Goal: Information Seeking & Learning: Learn about a topic

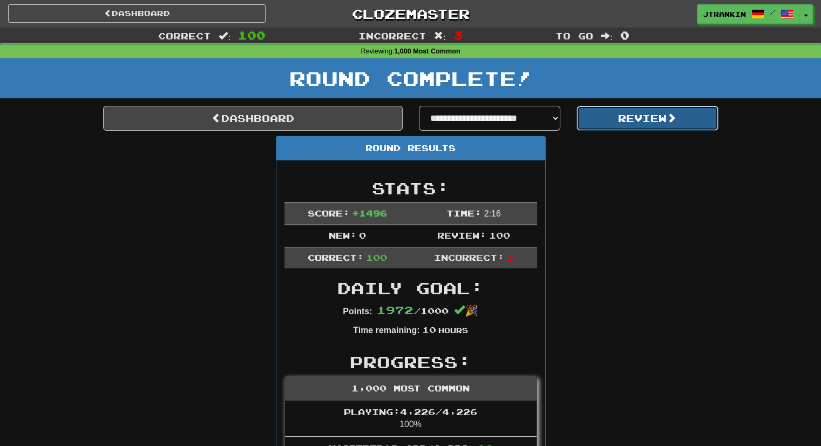
click at [631, 128] on button "Review" at bounding box center [647, 118] width 142 height 25
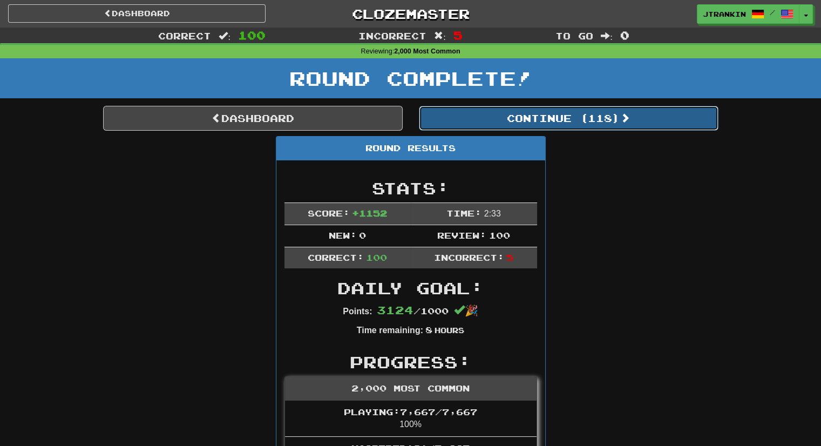
click at [619, 126] on button "Continue ( 118 )" at bounding box center [568, 118] width 299 height 25
click at [650, 110] on button "Continue ( 18 )" at bounding box center [568, 118] width 299 height 25
click at [650, 110] on button "Continue ( 1 )" at bounding box center [568, 118] width 299 height 25
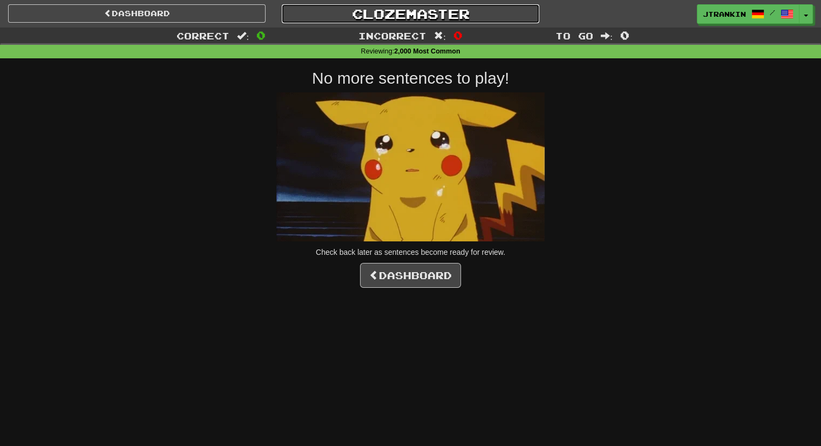
click at [431, 8] on link "Clozemaster" at bounding box center [410, 13] width 257 height 19
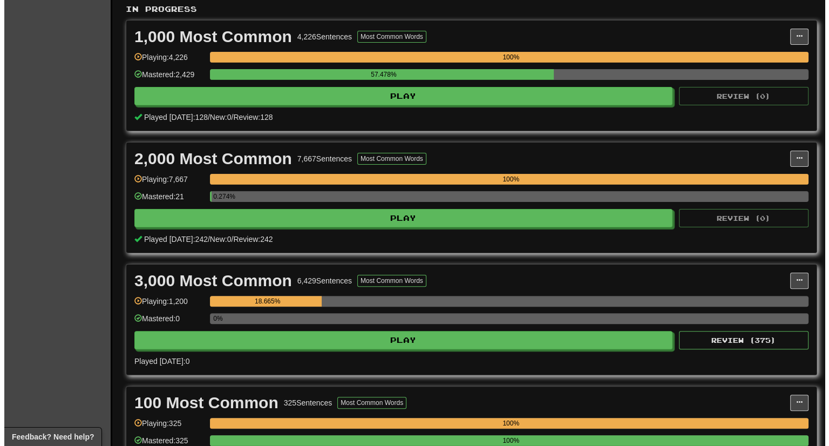
scroll to position [230, 0]
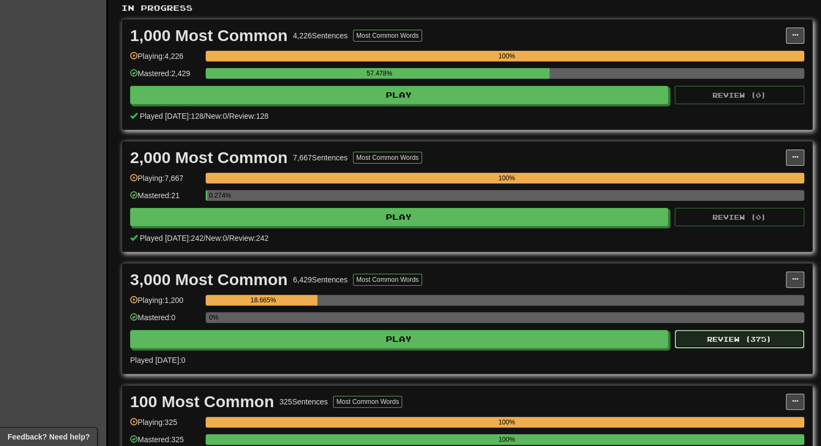
click at [730, 336] on button "Review ( 375 )" at bounding box center [738, 339] width 129 height 18
select select "***"
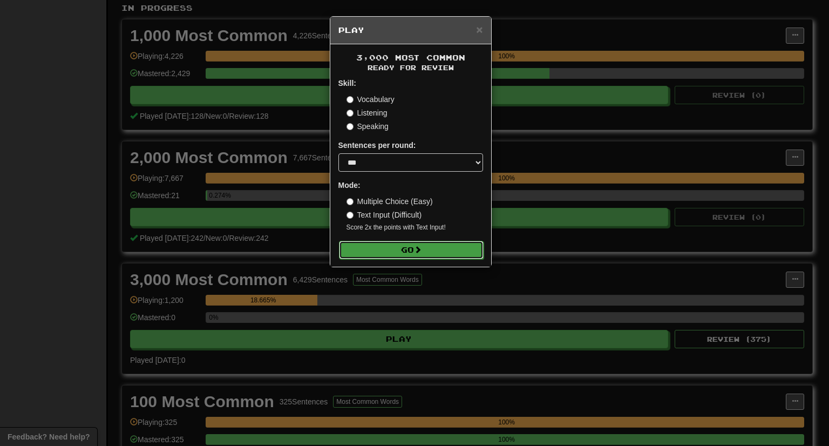
click at [458, 250] on button "Go" at bounding box center [411, 250] width 145 height 18
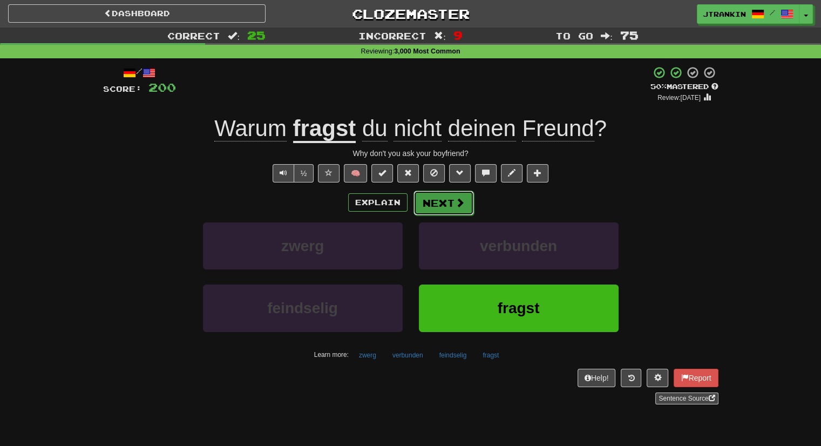
click at [466, 201] on button "Next" at bounding box center [443, 202] width 60 height 25
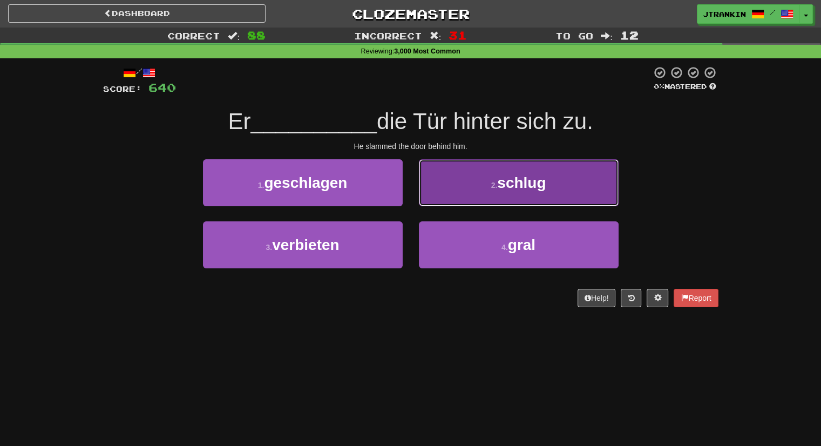
click at [605, 192] on button "2 . schlug" at bounding box center [519, 182] width 200 height 47
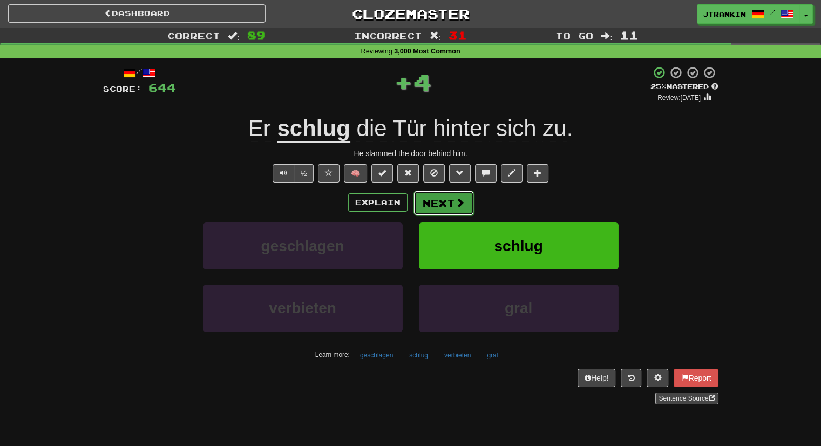
click at [470, 201] on button "Next" at bounding box center [443, 202] width 60 height 25
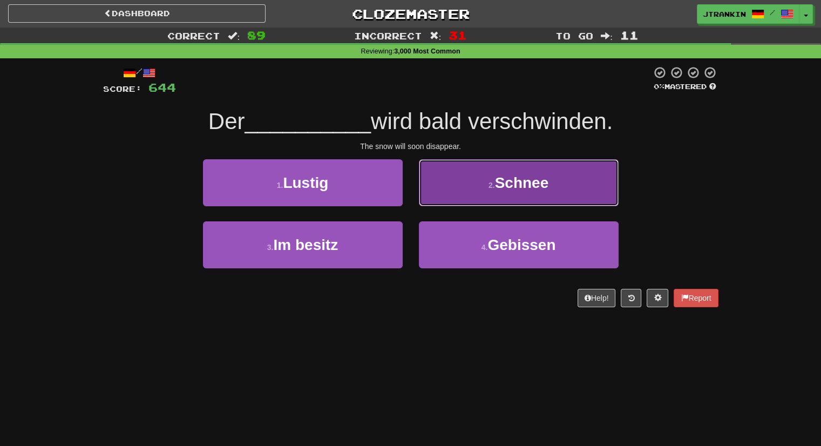
click at [467, 175] on button "2 . Schnee" at bounding box center [519, 182] width 200 height 47
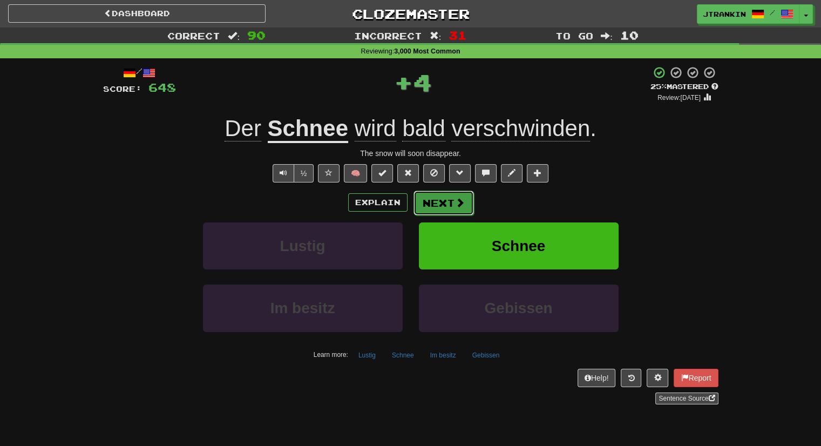
click at [449, 196] on button "Next" at bounding box center [443, 202] width 60 height 25
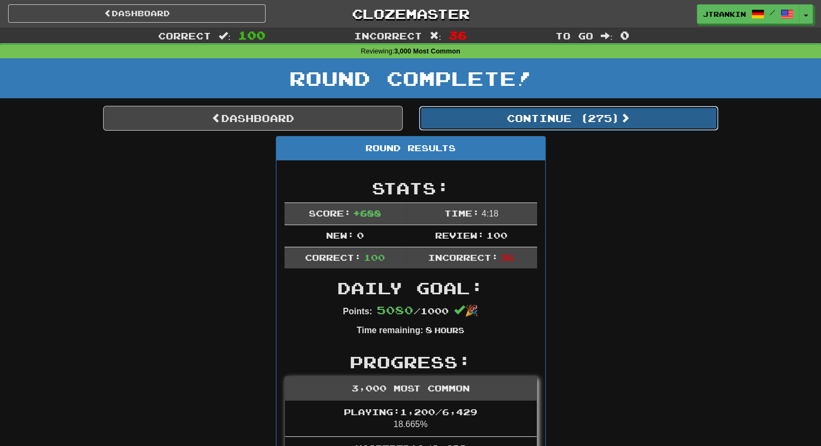
click at [506, 118] on button "Continue ( 275 )" at bounding box center [568, 118] width 299 height 25
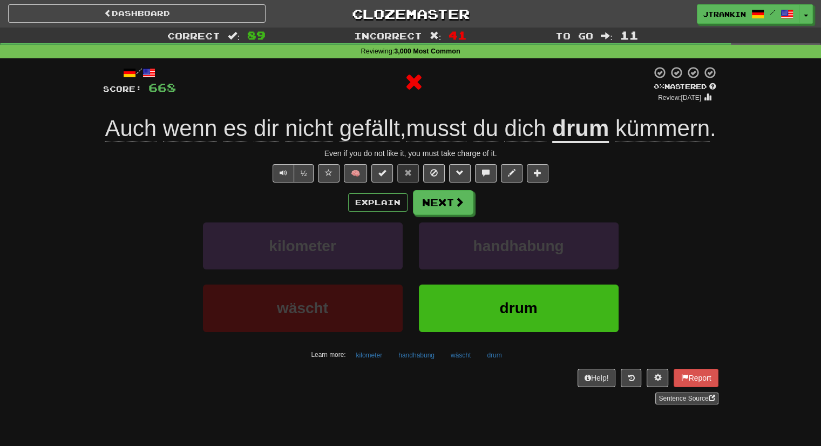
click at [371, 215] on div "Explain Next" at bounding box center [410, 202] width 615 height 25
click at [370, 211] on button "Explain" at bounding box center [377, 202] width 59 height 18
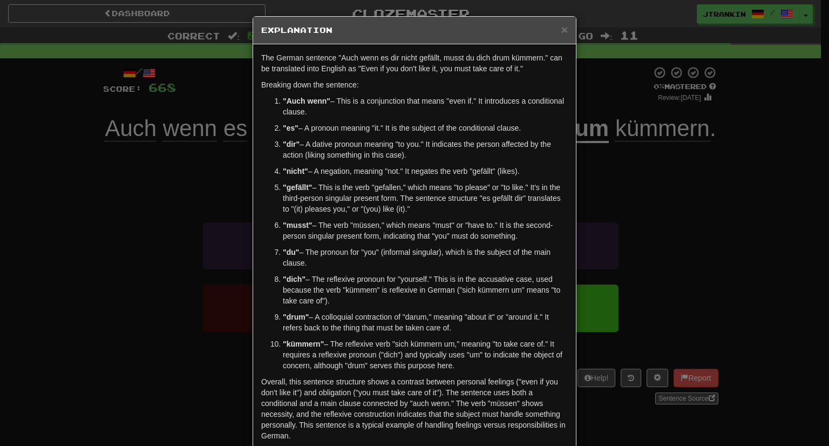
click at [694, 267] on div "× Explanation The German sentence "Auch wenn es dir nicht gefällt, musst du dic…" at bounding box center [414, 223] width 829 height 446
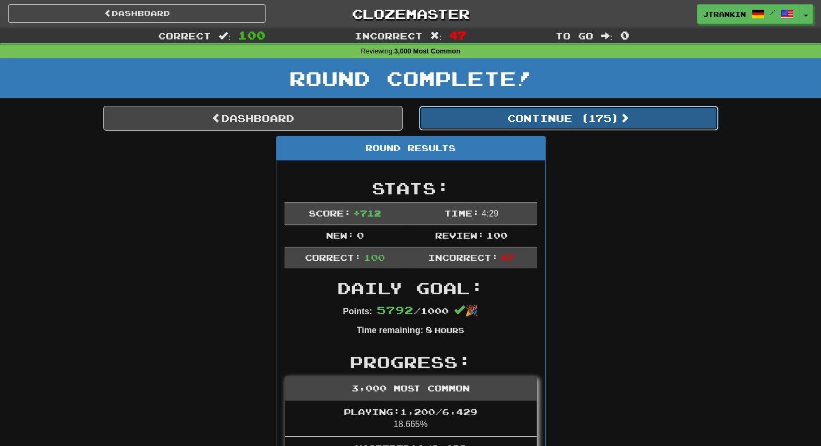
click at [509, 128] on button "Continue ( 175 )" at bounding box center [568, 118] width 299 height 25
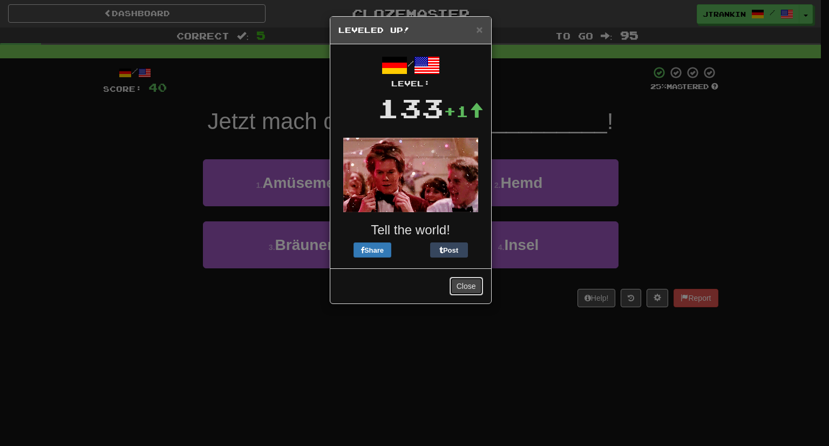
click at [477, 290] on button "Close" at bounding box center [465, 286] width 33 height 18
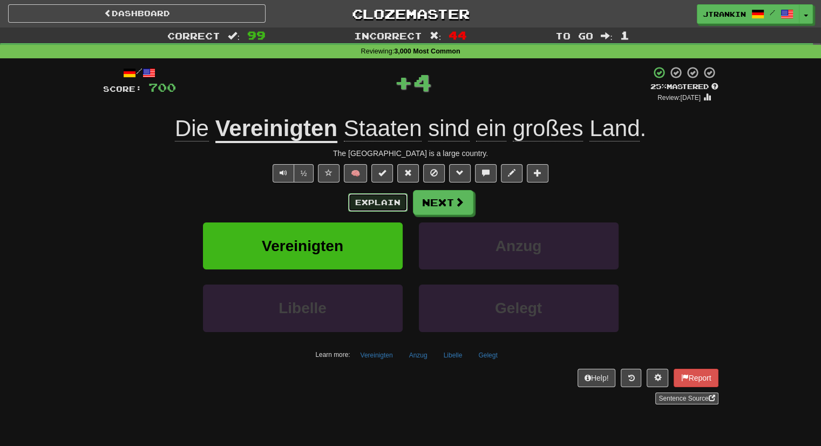
click at [382, 202] on button "Explain" at bounding box center [377, 202] width 59 height 18
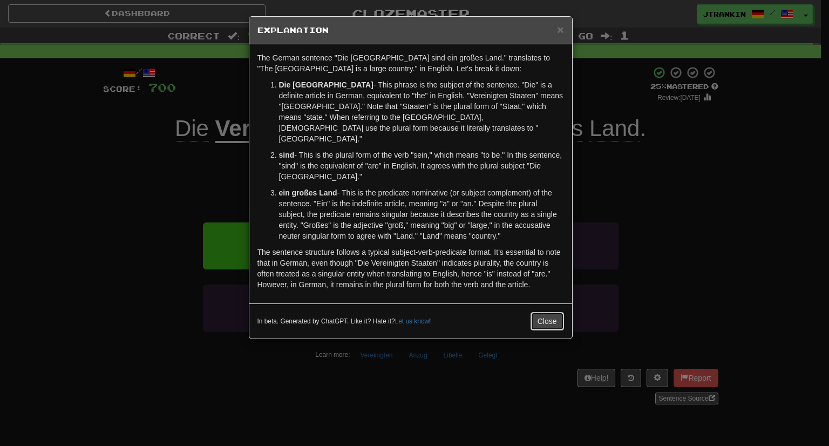
click at [546, 312] on button "Close" at bounding box center [546, 321] width 33 height 18
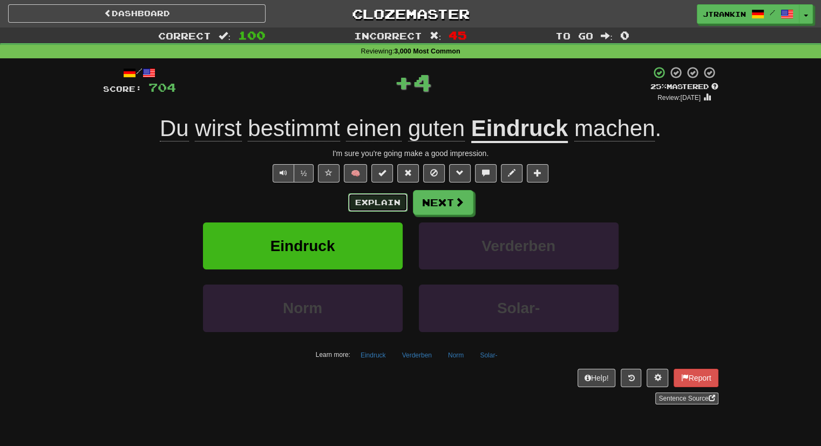
click at [391, 203] on button "Explain" at bounding box center [377, 202] width 59 height 18
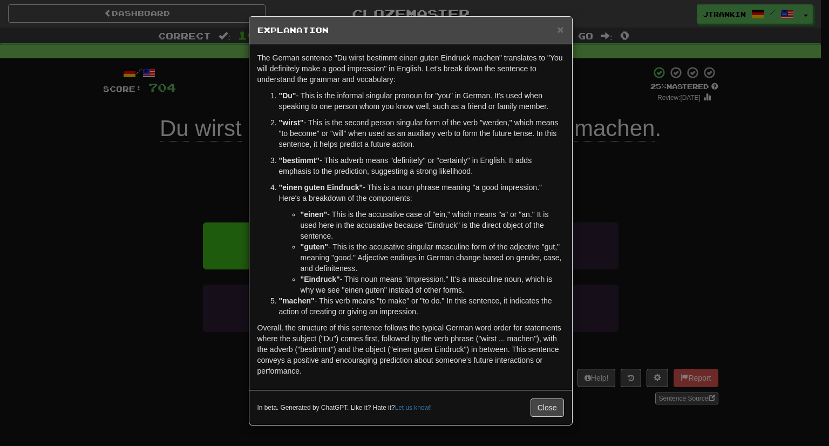
click at [666, 174] on div "× Explanation The German sentence "Du wirst bestimmt einen guten Eindruck mache…" at bounding box center [414, 223] width 829 height 446
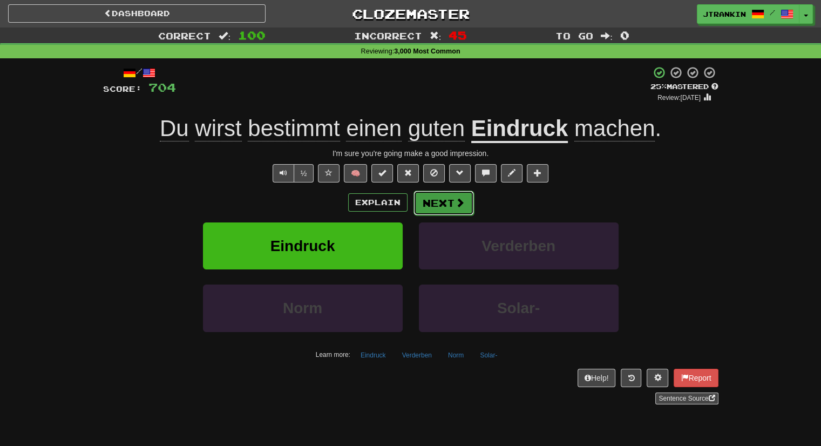
click at [449, 206] on button "Next" at bounding box center [443, 202] width 60 height 25
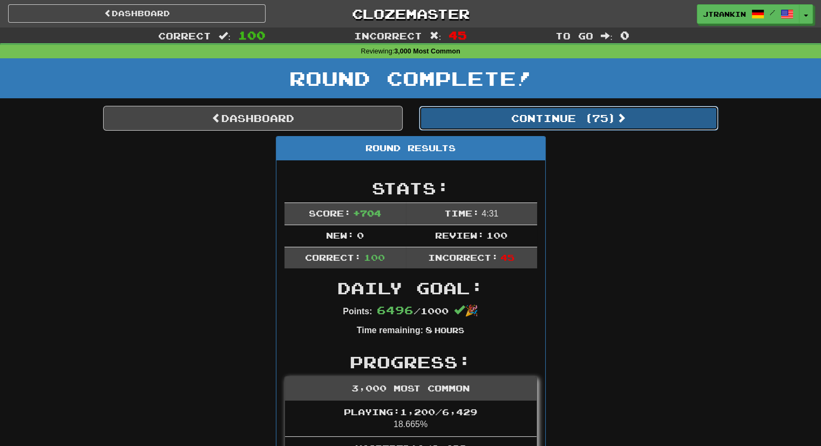
click at [514, 122] on button "Continue ( 75 )" at bounding box center [568, 118] width 299 height 25
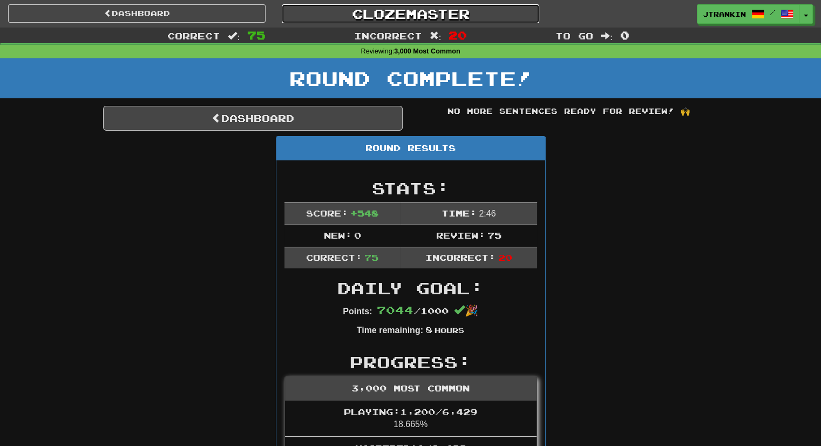
click at [435, 16] on link "Clozemaster" at bounding box center [410, 13] width 257 height 19
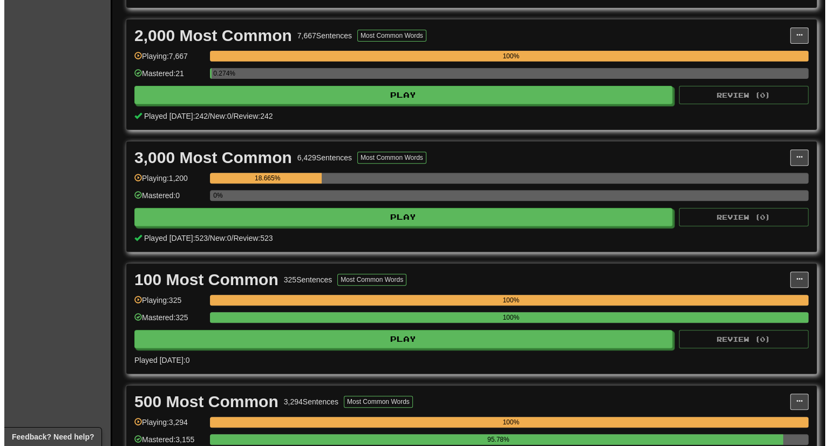
scroll to position [355, 0]
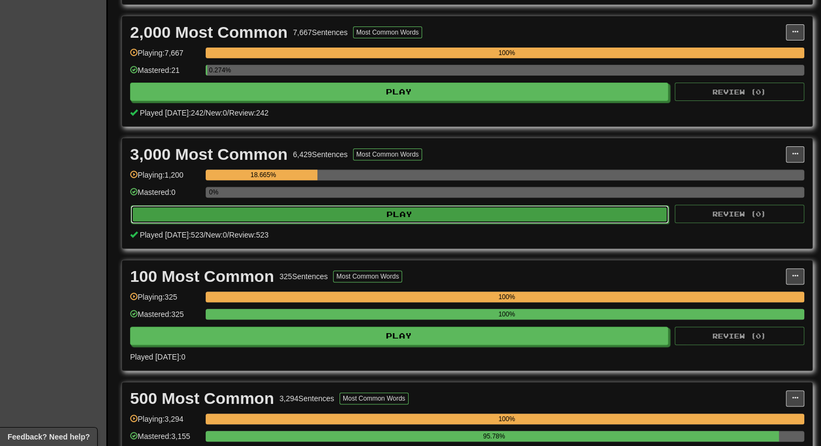
click at [337, 213] on button "Play" at bounding box center [400, 214] width 538 height 18
select select "***"
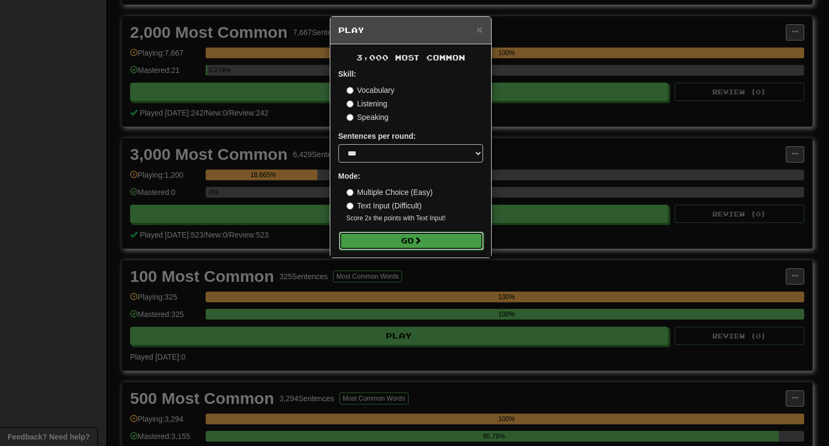
click at [445, 243] on button "Go" at bounding box center [411, 240] width 145 height 18
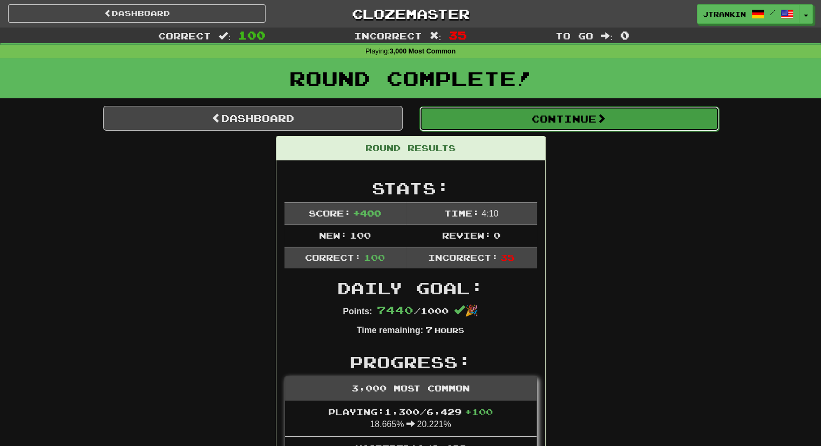
click at [528, 117] on button "Continue" at bounding box center [568, 118] width 299 height 25
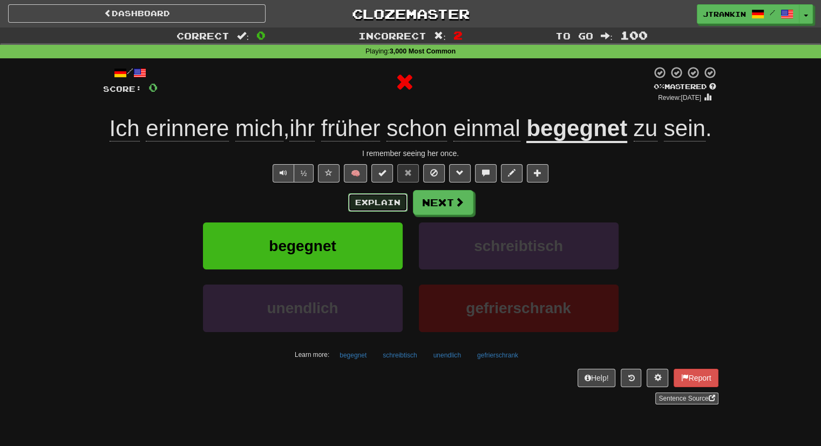
click at [372, 202] on button "Explain" at bounding box center [377, 202] width 59 height 18
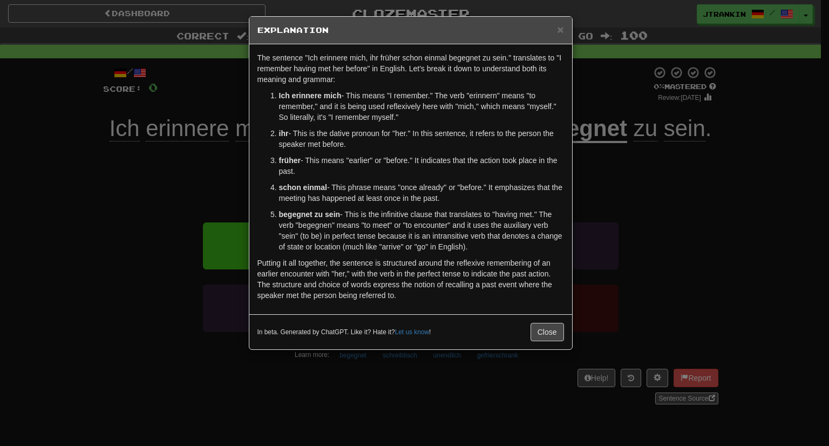
click at [589, 172] on div "× Explanation The sentence "Ich erinnere mich, ihr früher schon einmal begegnet…" at bounding box center [414, 223] width 829 height 446
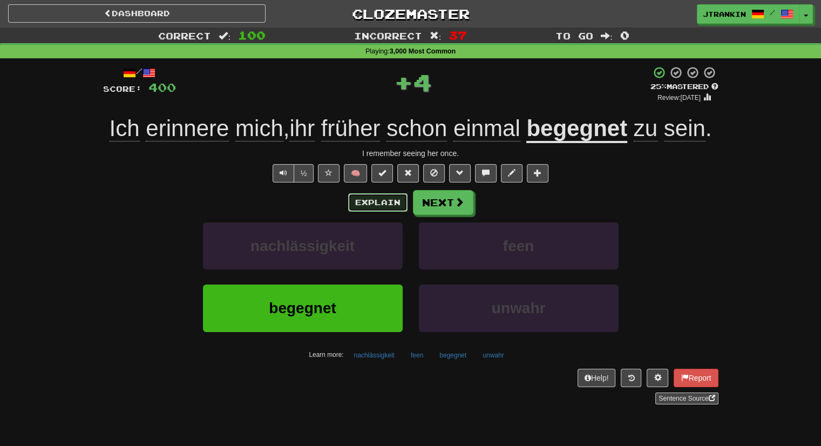
click at [387, 200] on button "Explain" at bounding box center [377, 202] width 59 height 18
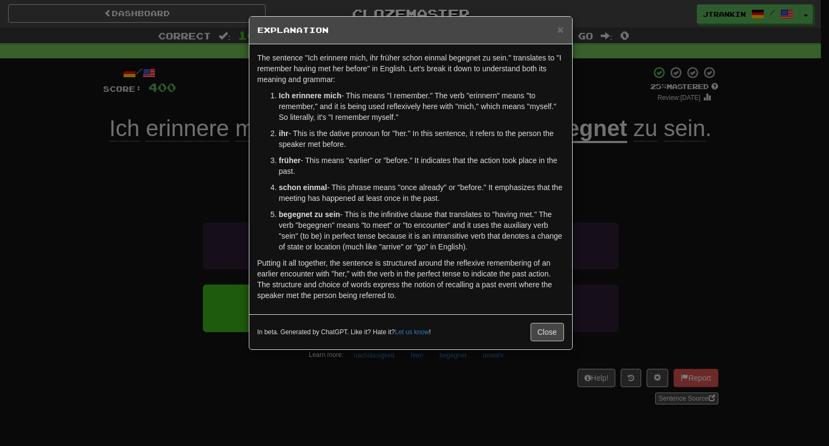
click at [632, 270] on div "× Explanation The sentence "Ich erinnere mich, ihr früher schon einmal begegnet…" at bounding box center [414, 223] width 829 height 446
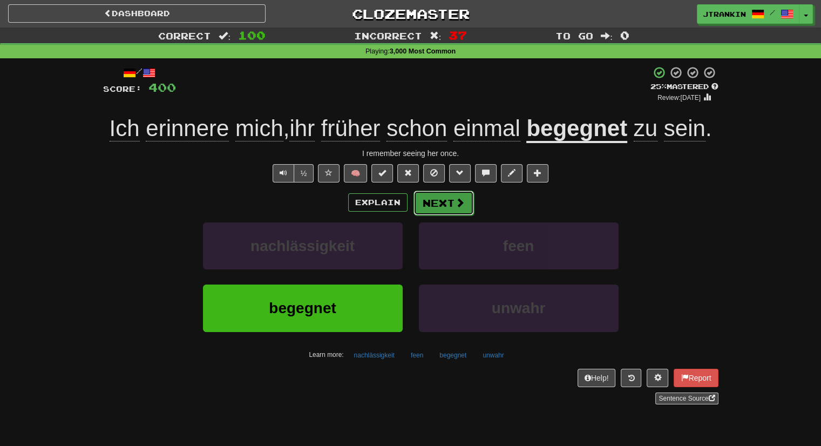
click at [426, 202] on button "Next" at bounding box center [443, 202] width 60 height 25
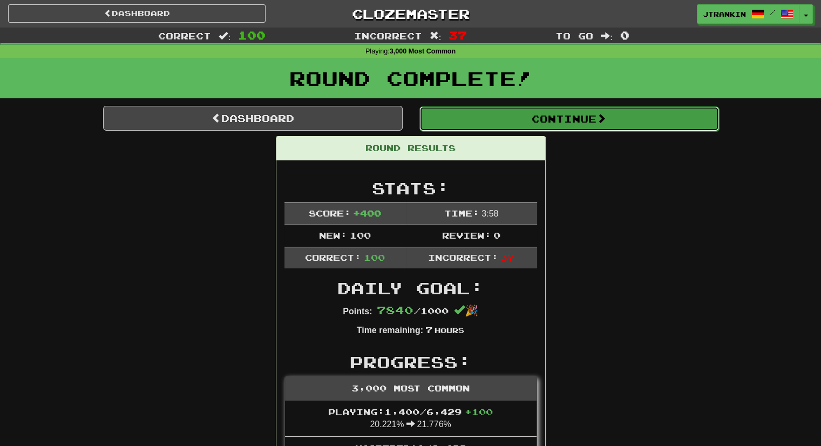
click at [485, 113] on button "Continue" at bounding box center [568, 118] width 299 height 25
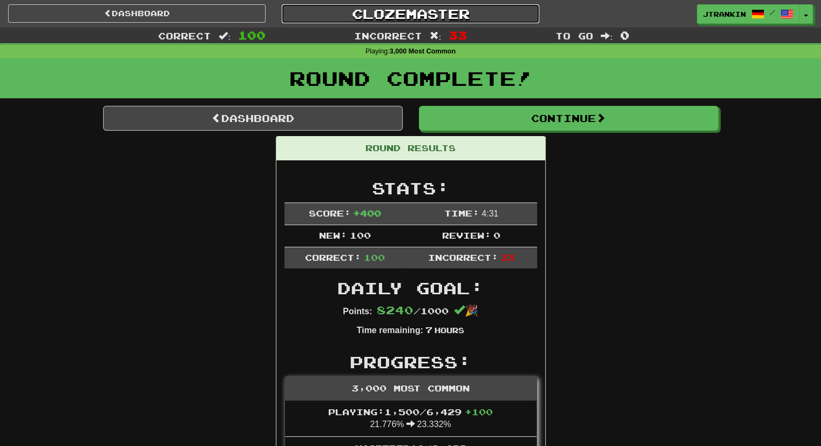
click at [462, 15] on link "Clozemaster" at bounding box center [410, 13] width 257 height 19
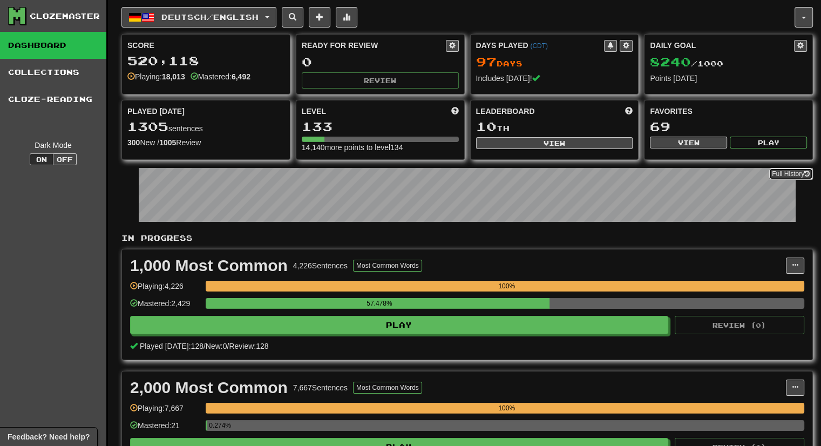
click at [770, 173] on link "Full History" at bounding box center [790, 174] width 44 height 12
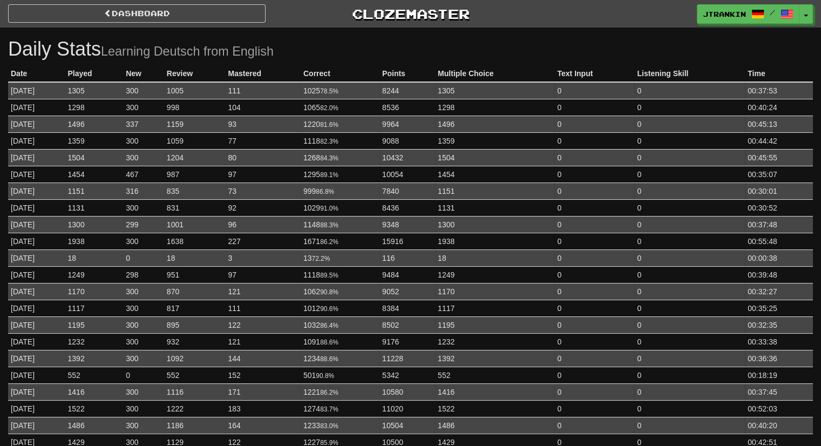
click at [781, 168] on td "00:35:07" at bounding box center [779, 174] width 68 height 17
click at [222, 16] on link "Dashboard" at bounding box center [136, 13] width 257 height 18
